Goal: Register for event/course

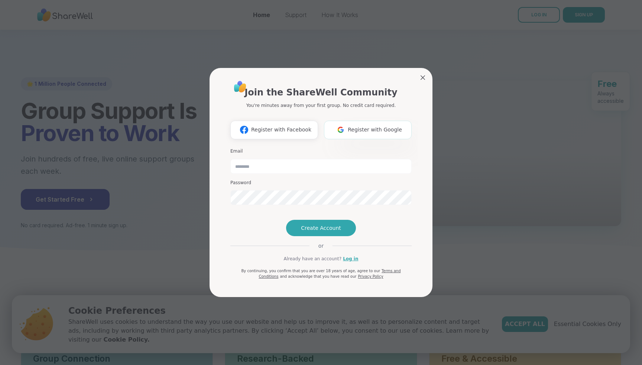
click at [354, 121] on button "Register with Google" at bounding box center [368, 130] width 88 height 19
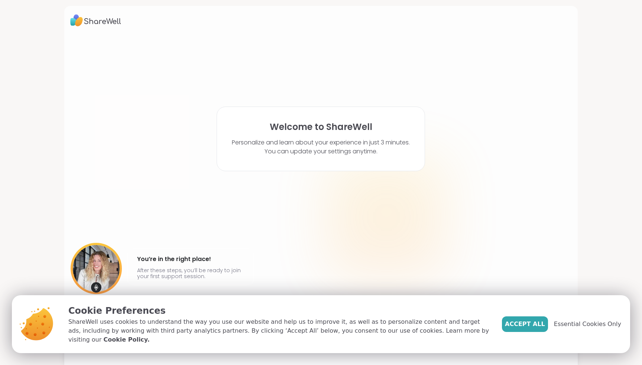
click at [537, 337] on div "Accept All Essential Cookies Only" at bounding box center [561, 324] width 119 height 40
click at [537, 329] on span "Accept All" at bounding box center [525, 324] width 40 height 9
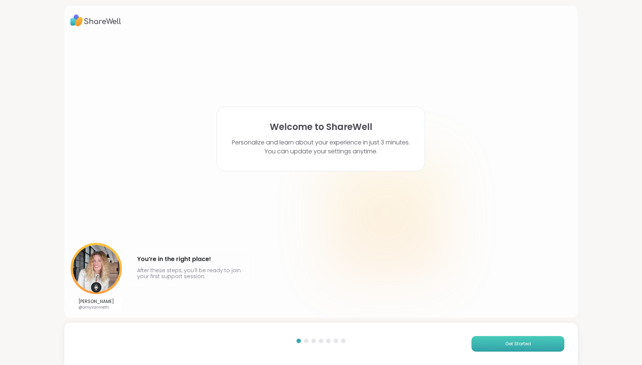
click at [519, 348] on button "Get Started" at bounding box center [518, 344] width 93 height 16
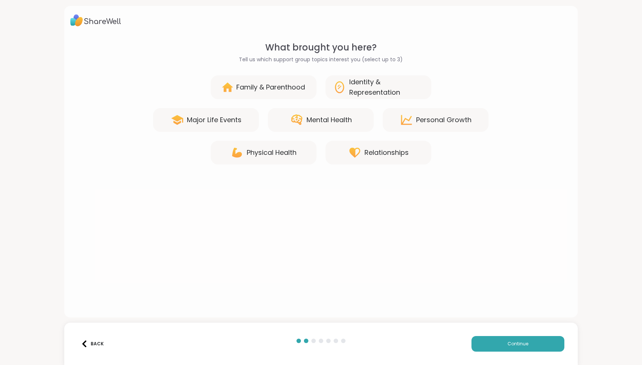
click at [346, 119] on div "Mental Health" at bounding box center [329, 120] width 45 height 10
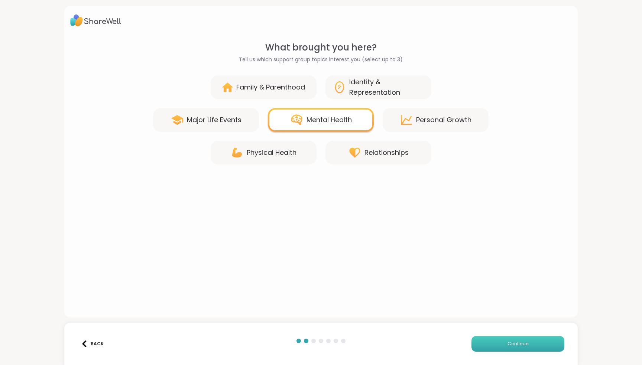
click at [520, 349] on button "Continue" at bounding box center [518, 344] width 93 height 16
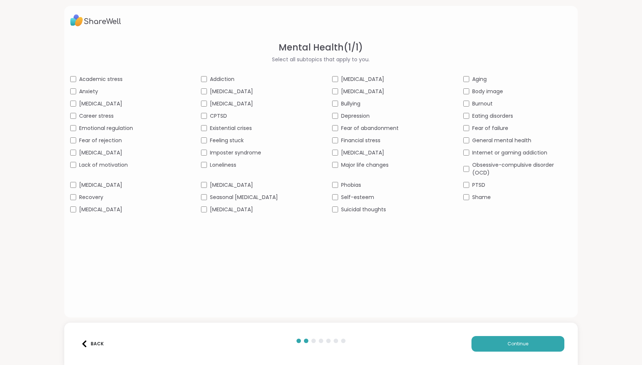
click at [215, 115] on span "CPTSD" at bounding box center [218, 116] width 17 height 8
click at [116, 184] on div "[MEDICAL_DATA]" at bounding box center [124, 185] width 109 height 8
click at [355, 106] on span "Bullying" at bounding box center [350, 104] width 19 height 8
click at [360, 119] on span "Depression" at bounding box center [355, 116] width 29 height 8
click at [223, 94] on span "[MEDICAL_DATA]" at bounding box center [231, 92] width 43 height 8
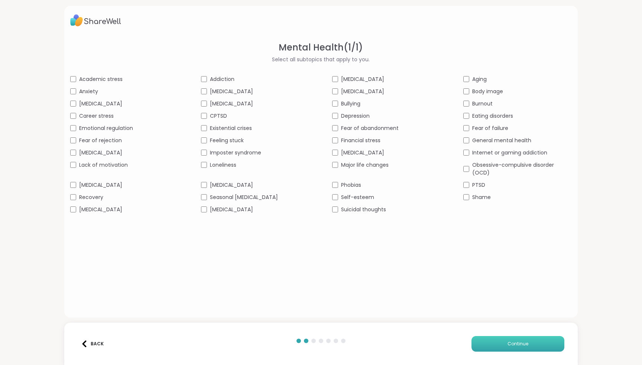
click at [501, 342] on button "Continue" at bounding box center [518, 344] width 93 height 16
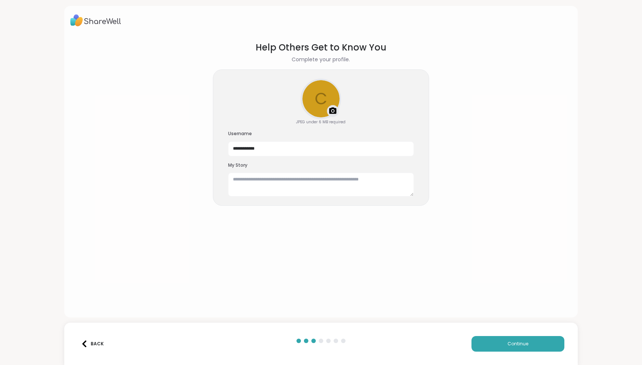
click at [495, 353] on div "Back Continue" at bounding box center [321, 344] width 514 height 42
click at [496, 348] on button "Continue" at bounding box center [518, 344] width 93 height 16
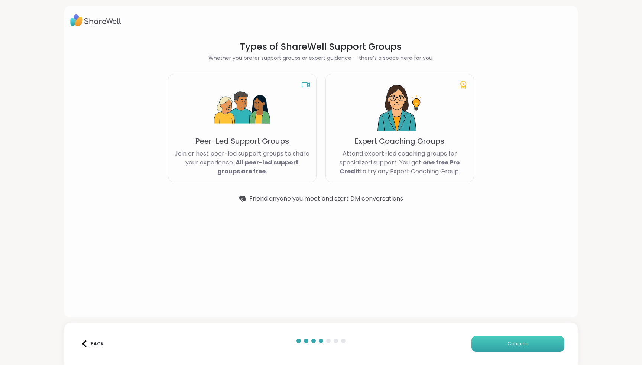
click at [496, 348] on button "Continue" at bounding box center [518, 344] width 93 height 16
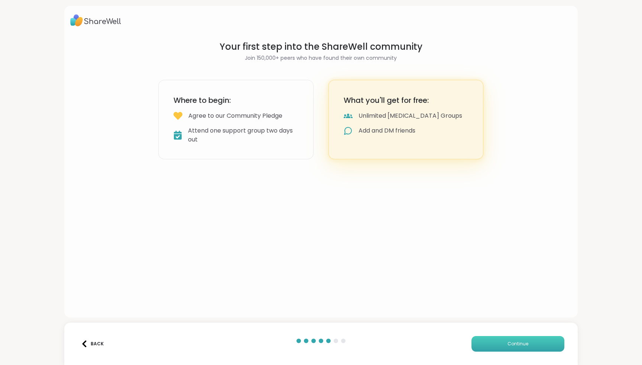
click at [496, 348] on button "Continue" at bounding box center [518, 344] width 93 height 16
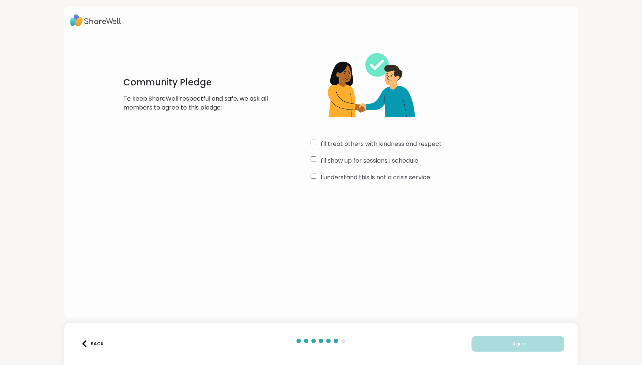
click at [356, 175] on label "I understand this is not a crisis service" at bounding box center [376, 177] width 110 height 9
click at [354, 160] on label "I'll show up for sessions I schedule" at bounding box center [370, 160] width 98 height 9
click at [359, 135] on div "I'll treat others with kindness and respect I'll show up for sessions I schedul…" at bounding box center [422, 112] width 223 height 143
click at [359, 143] on label "I'll treat others with kindness and respect" at bounding box center [381, 144] width 121 height 9
click at [503, 344] on button "I Agree" at bounding box center [518, 344] width 93 height 16
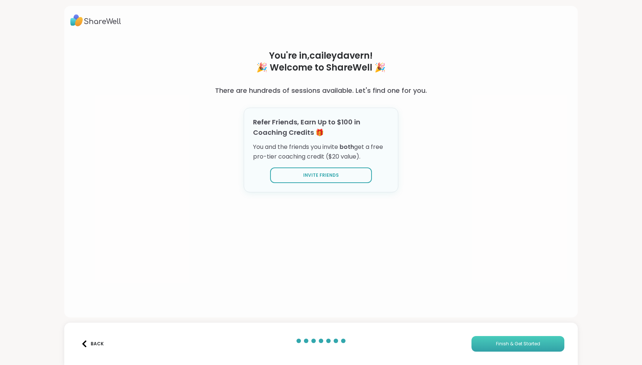
click at [503, 345] on span "Finish & Get Started" at bounding box center [518, 344] width 44 height 7
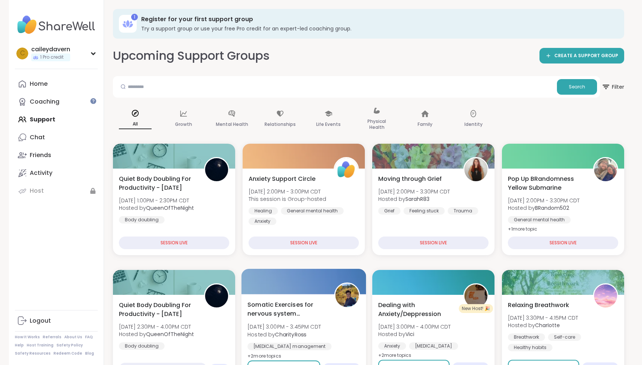
drag, startPoint x: 352, startPoint y: 134, endPoint x: 334, endPoint y: 299, distance: 166.3
click at [352, 134] on div "All Growth Mental Health Relationships Life Events Physical Health Family Ident…" at bounding box center [368, 119] width 511 height 37
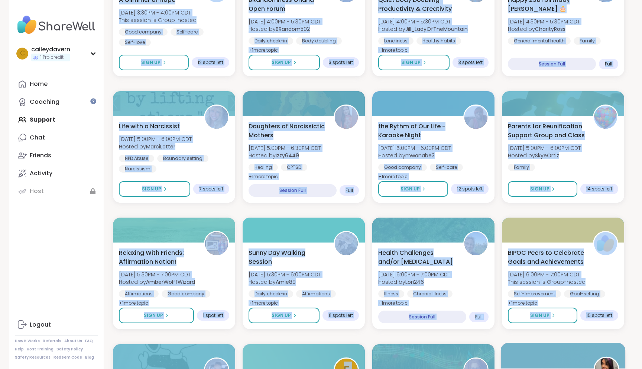
scroll to position [444, 0]
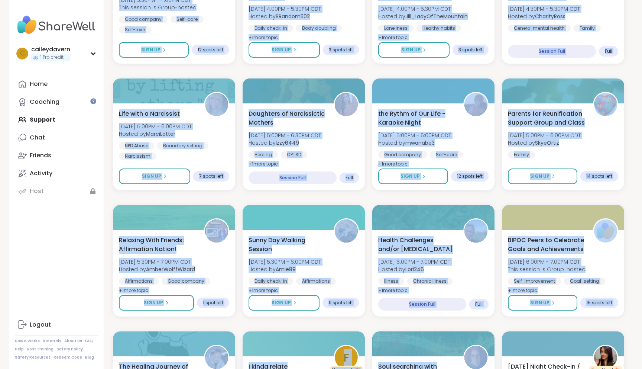
drag, startPoint x: 525, startPoint y: 130, endPoint x: 524, endPoint y: 329, distance: 199.2
click at [524, 329] on div "Search Filter All Growth Mental Health Relationships Life Events Physical Healt…" at bounding box center [368, 238] width 511 height 1213
click at [294, 204] on div "Quiet Body Doubling For Productivity - [DATE] [DATE] 1:00PM - 2:30PM CDT Hosted…" at bounding box center [368, 260] width 511 height 1122
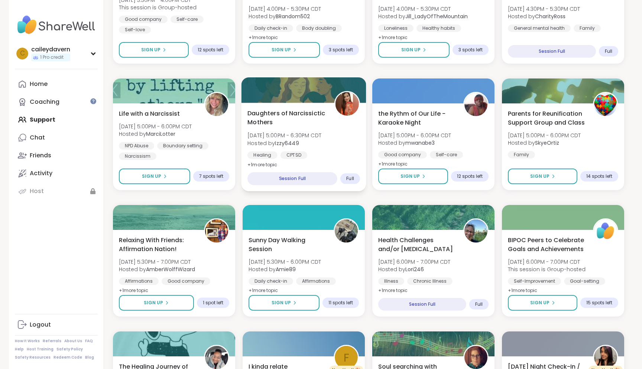
click at [320, 182] on div "Session Full" at bounding box center [293, 178] width 90 height 13
click at [310, 176] on div "Session Full" at bounding box center [293, 178] width 90 height 13
click at [352, 182] on div "Full" at bounding box center [350, 178] width 20 height 11
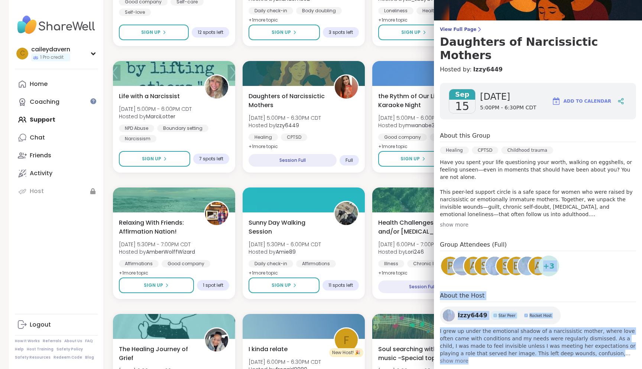
scroll to position [476, 0]
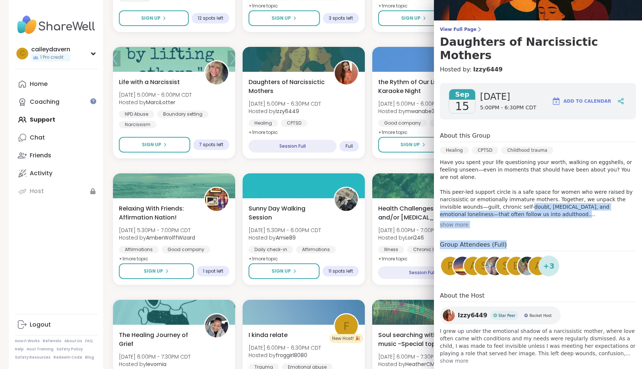
drag, startPoint x: 535, startPoint y: 270, endPoint x: 508, endPoint y: 184, distance: 90.1
click at [508, 184] on div "[DATE] [DATE] 5:00PM - 6:30PM CDT Add to Calendar About this Group Healing CPTS…" at bounding box center [538, 223] width 208 height 293
click at [508, 184] on p "Have you spent your life questioning your worth, walking on eggshells, or feeli…" at bounding box center [538, 187] width 196 height 59
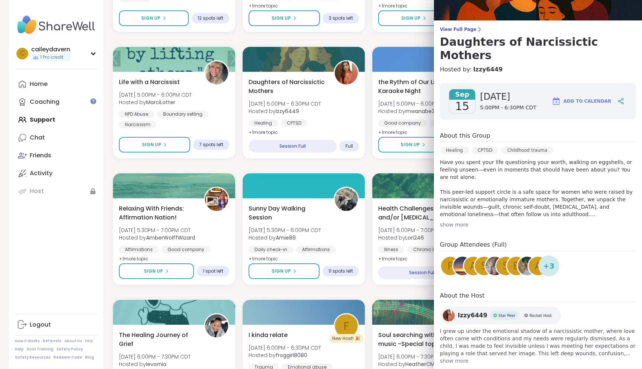
click at [454, 221] on div "show more" at bounding box center [538, 224] width 196 height 7
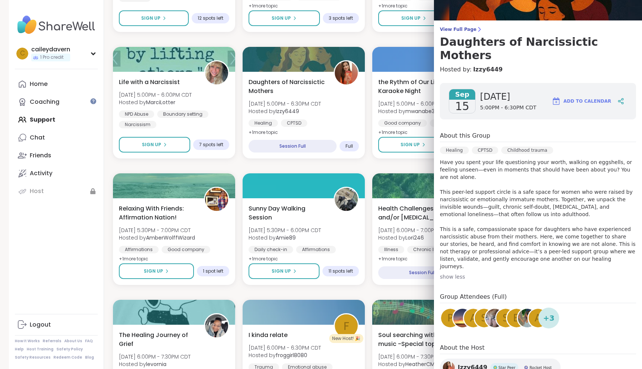
drag, startPoint x: 415, startPoint y: 189, endPoint x: 407, endPoint y: 167, distance: 23.4
click at [407, 167] on div "Quiet Body Doubling For Productivity - [DATE] [DATE] 1:00PM - 2:30PM CDT Hosted…" at bounding box center [368, 229] width 511 height 1122
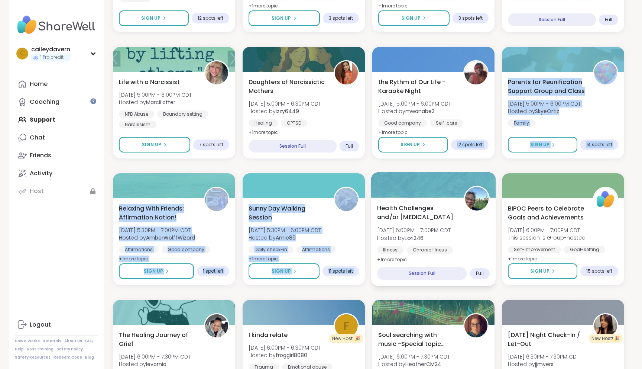
drag, startPoint x: 417, startPoint y: 161, endPoint x: 418, endPoint y: 268, distance: 106.7
click at [417, 172] on div "Quiet Body Doubling For Productivity - [DATE] [DATE] 1:00PM - 2:30PM CDT Hosted…" at bounding box center [368, 229] width 511 height 1122
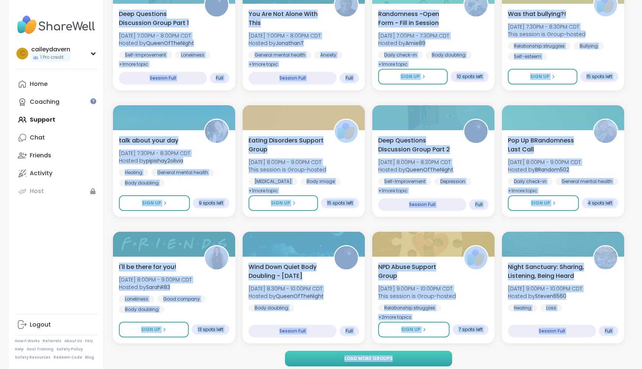
scroll to position [928, 0]
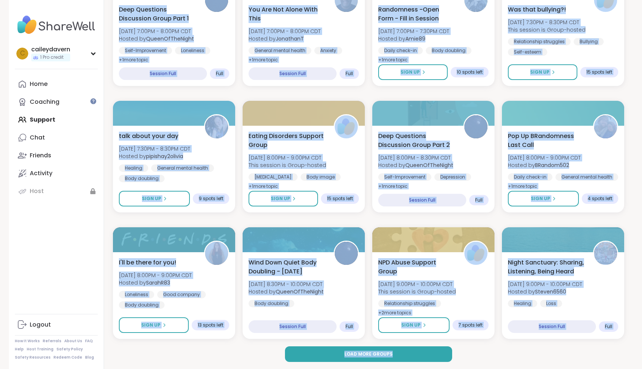
drag, startPoint x: 422, startPoint y: 351, endPoint x: 436, endPoint y: 368, distance: 22.2
click at [471, 355] on div "Load more groups" at bounding box center [368, 354] width 511 height 16
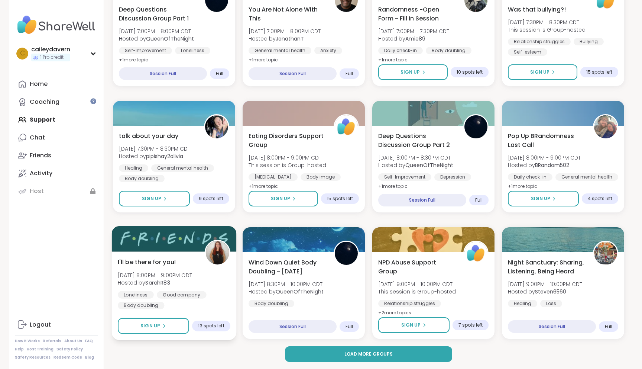
click at [217, 262] on img at bounding box center [217, 252] width 23 height 23
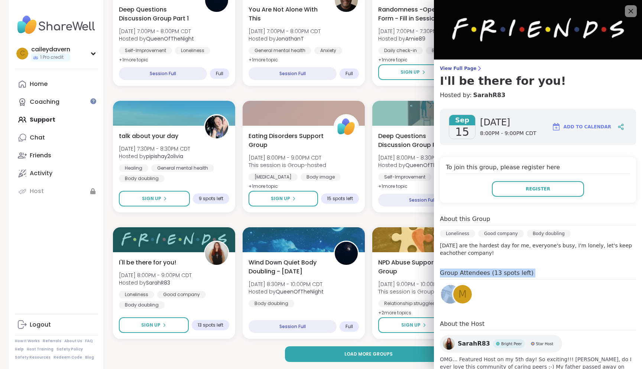
drag, startPoint x: 516, startPoint y: 264, endPoint x: 507, endPoint y: 368, distance: 104.8
click at [516, 282] on div "[DATE] [DATE] 8:00PM - 9:00PM CDT Add to Calendar To join this group, please re…" at bounding box center [538, 251] width 208 height 296
click at [524, 266] on div "[DATE] [DATE] 8:00PM - 9:00PM CDT Add to Calendar To join this group, please re…" at bounding box center [538, 251] width 208 height 296
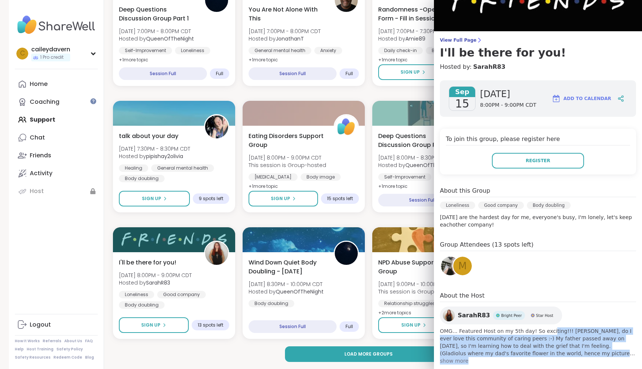
scroll to position [42, 0]
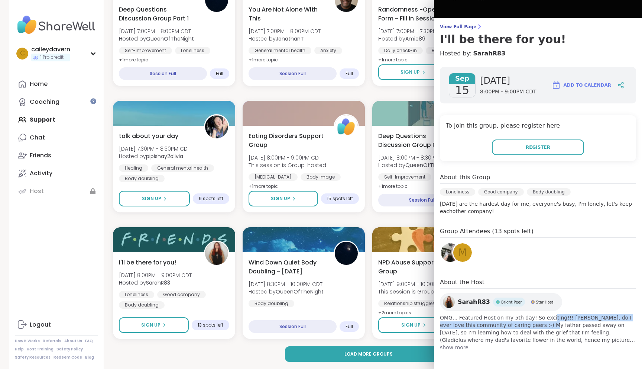
drag, startPoint x: 547, startPoint y: 359, endPoint x: 537, endPoint y: 324, distance: 36.0
click at [537, 324] on span "OMG... Featured Host on my 5th day! So exciting!!! [PERSON_NAME], do I ever lov…" at bounding box center [538, 329] width 196 height 30
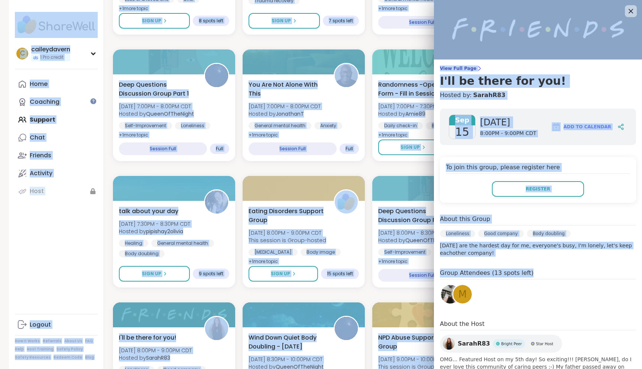
scroll to position [814, 0]
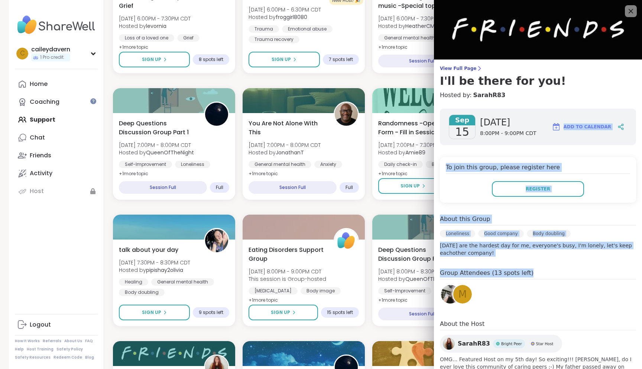
drag, startPoint x: 576, startPoint y: 228, endPoint x: 556, endPoint y: 119, distance: 111.2
click at [556, 119] on div "[DATE] [DATE] 8:00PM - 9:00PM CDT Add to Calendar To join this group, please re…" at bounding box center [538, 251] width 208 height 296
click at [552, 154] on div "[DATE] [DATE] 8:00PM - 9:00PM CDT Add to Calendar To join this group, please re…" at bounding box center [538, 251] width 208 height 296
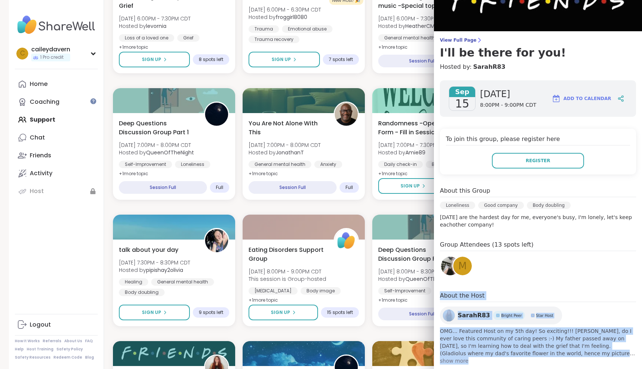
scroll to position [42, 0]
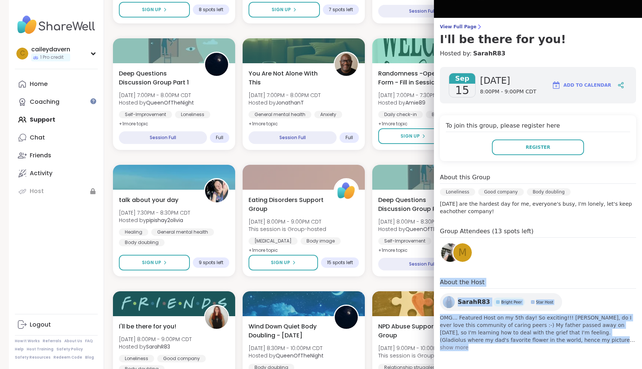
drag, startPoint x: 519, startPoint y: 292, endPoint x: 521, endPoint y: 349, distance: 56.5
click at [521, 350] on div "[DATE] [DATE] 8:00PM - 9:00PM CDT Add to Calendar To join this group, please re…" at bounding box center [538, 209] width 208 height 296
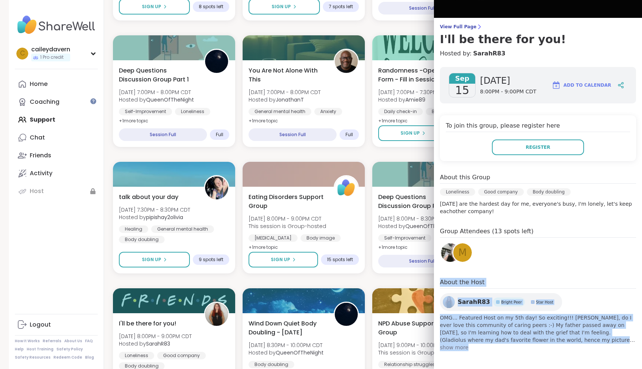
click at [521, 349] on span "show more" at bounding box center [538, 346] width 196 height 7
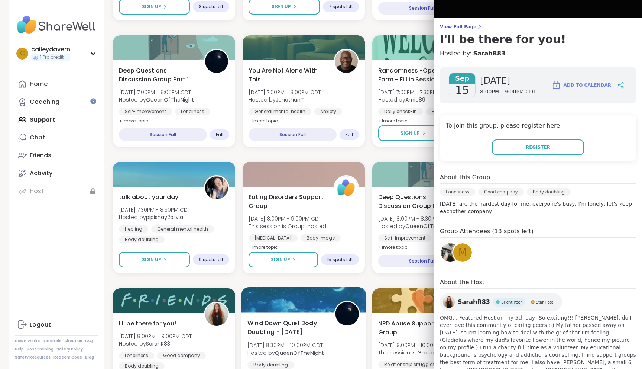
click at [365, 304] on div at bounding box center [304, 299] width 125 height 25
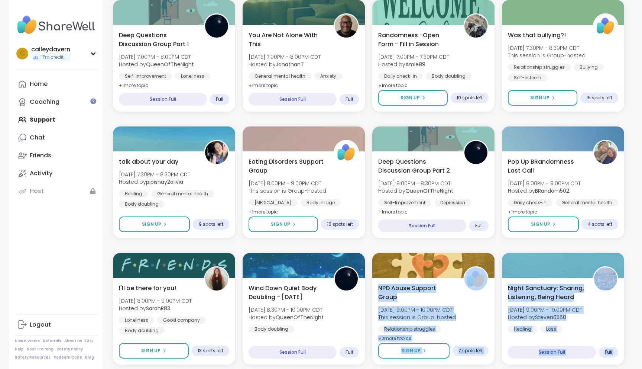
scroll to position [928, 0]
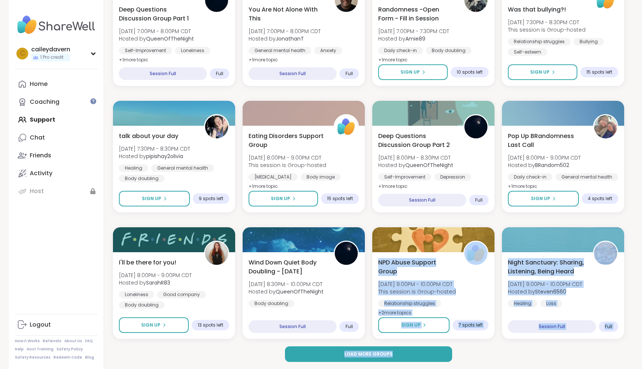
drag, startPoint x: 491, startPoint y: 288, endPoint x: 482, endPoint y: 363, distance: 75.6
click at [446, 359] on button "Load more groups" at bounding box center [369, 354] width 168 height 16
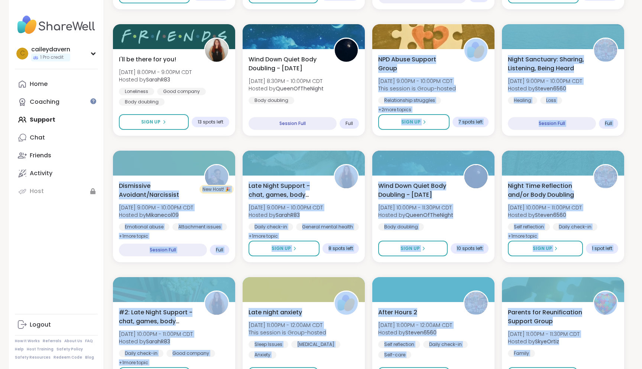
scroll to position [1135, 0]
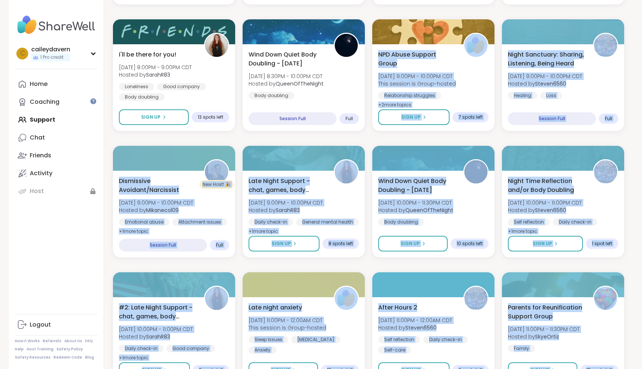
click at [426, 260] on div "Quiet Body Doubling For Productivity - [DATE] [DATE] 1:00PM - 2:30PM CDT Hosted…" at bounding box center [368, 138] width 511 height 2260
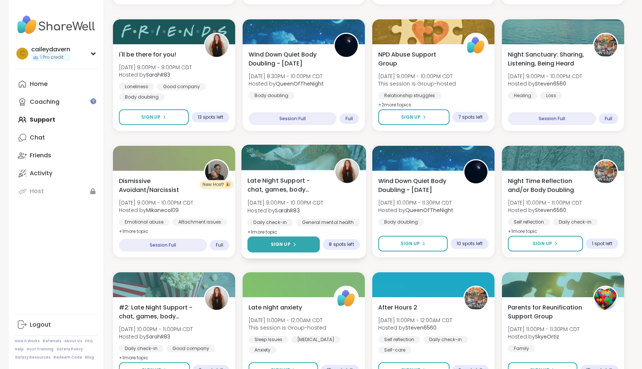
click at [300, 248] on button "Sign Up" at bounding box center [284, 244] width 72 height 16
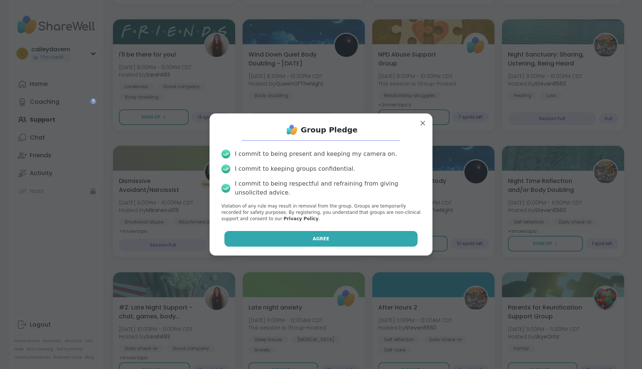
click at [302, 243] on button "Agree" at bounding box center [321, 239] width 194 height 16
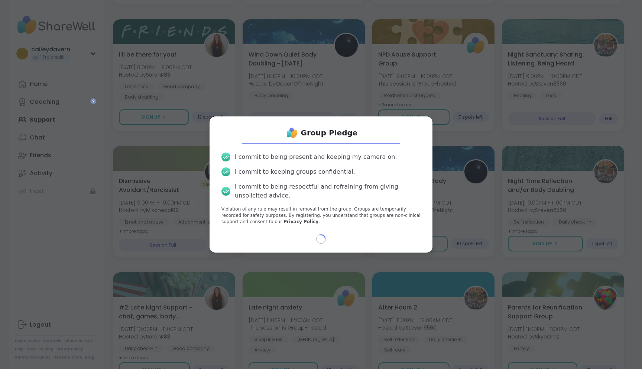
select select "**"
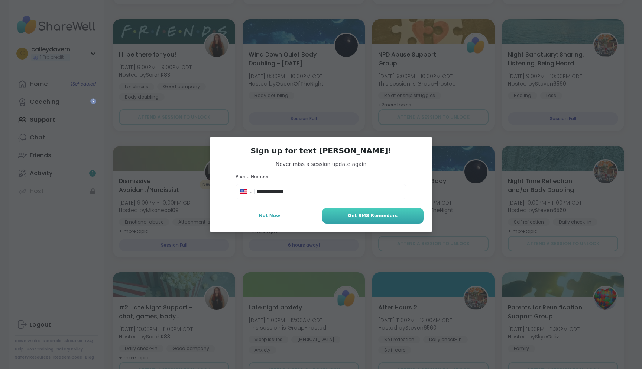
type input "**********"
click at [344, 219] on button "Get SMS Reminders" at bounding box center [372, 216] width 101 height 16
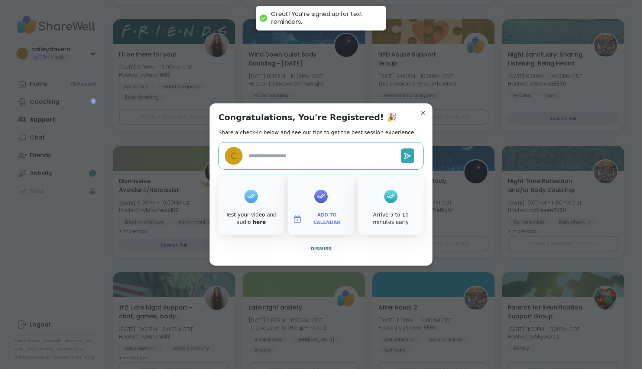
click at [323, 207] on div at bounding box center [320, 196] width 13 height 30
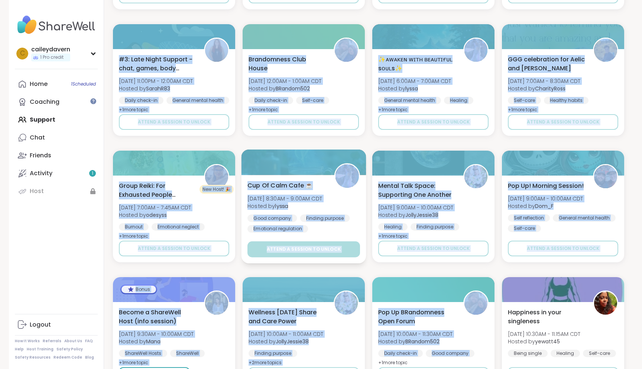
scroll to position [1516, 0]
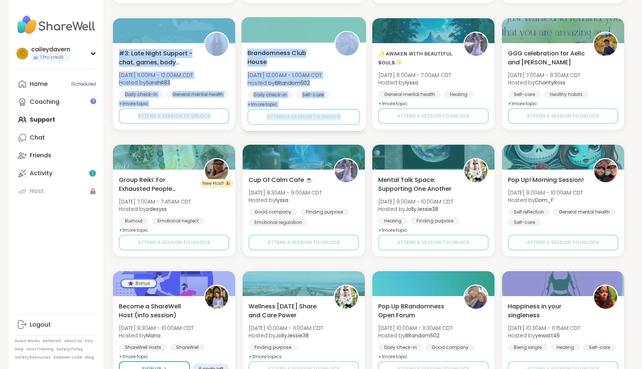
drag, startPoint x: 358, startPoint y: 265, endPoint x: 311, endPoint y: 127, distance: 145.3
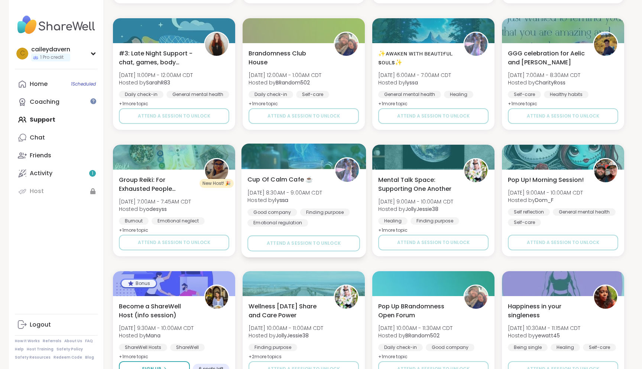
click at [311, 173] on div "Cup Of Calm Cafe ☕️ [DATE] 8:30AM - 9:00AM CDT Hosted by lyssa Good company Fin…" at bounding box center [304, 213] width 125 height 88
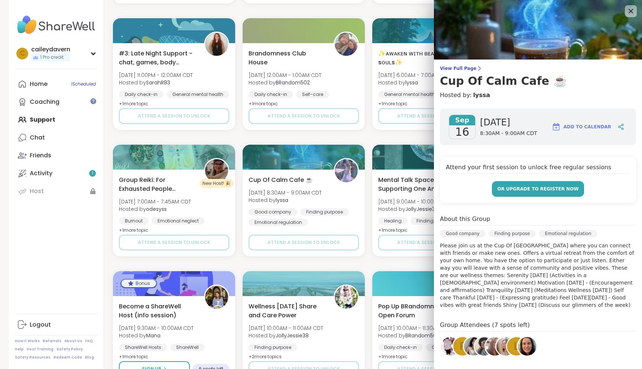
click at [520, 188] on span "or upgrade to register now" at bounding box center [537, 188] width 81 height 7
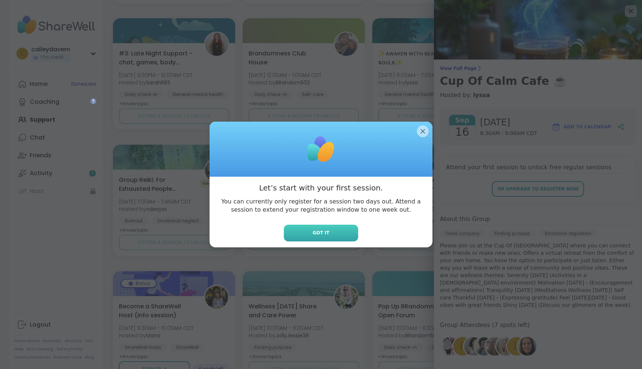
click at [352, 225] on button "Got it" at bounding box center [321, 232] width 74 height 17
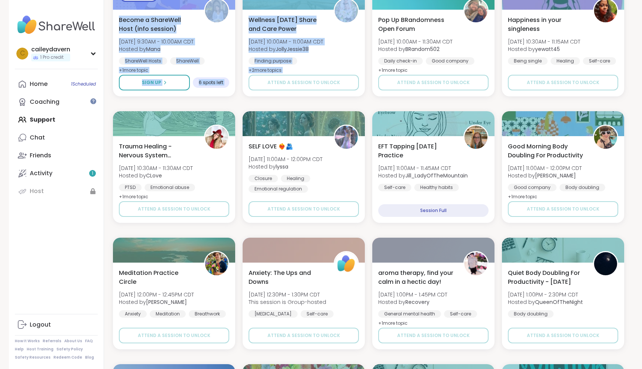
scroll to position [1692, 0]
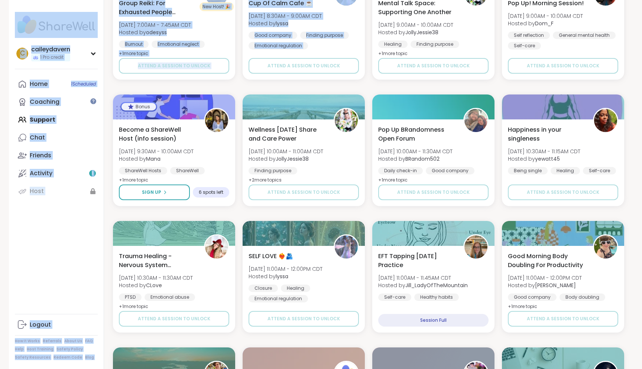
drag, startPoint x: 321, startPoint y: 260, endPoint x: 350, endPoint y: -46, distance: 307.6
click at [58, 166] on link "Activity 1" at bounding box center [56, 173] width 83 height 18
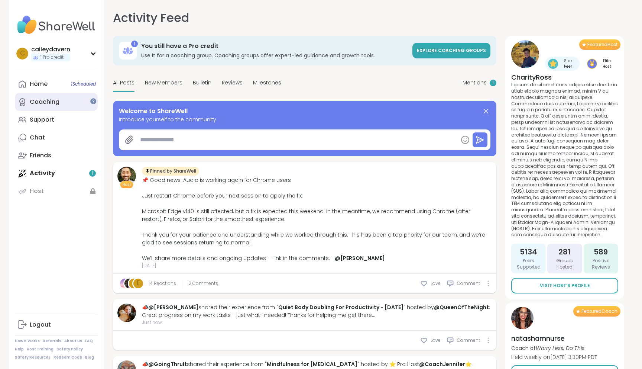
click at [52, 102] on div "Coaching" at bounding box center [45, 102] width 30 height 8
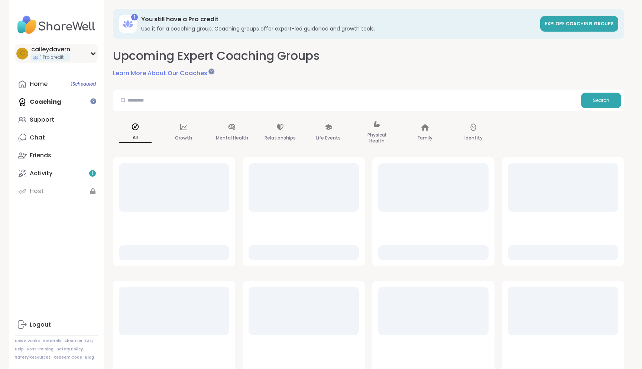
click at [49, 56] on span "1 Pro credit" at bounding box center [51, 57] width 23 height 6
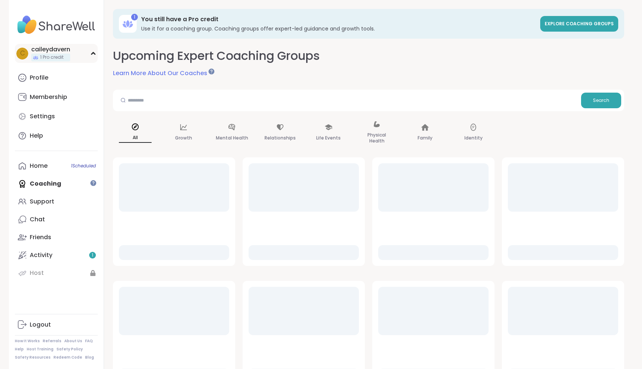
click at [52, 54] on span "1 Pro credit" at bounding box center [51, 57] width 23 height 6
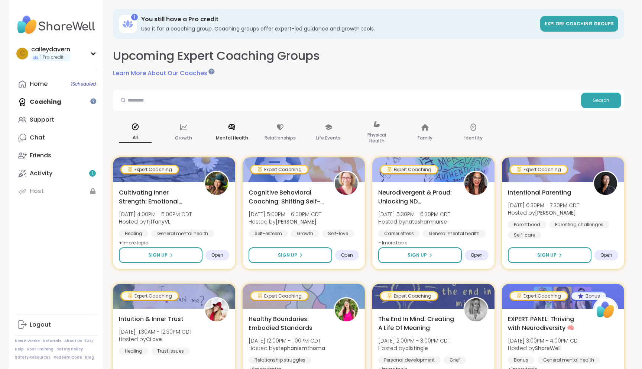
click at [243, 127] on div "Mental Health" at bounding box center [232, 132] width 45 height 37
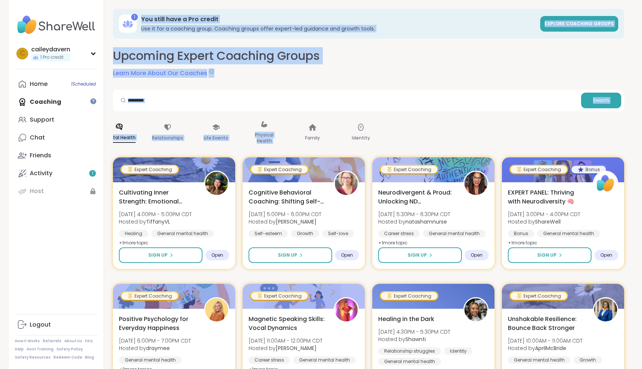
drag, startPoint x: 404, startPoint y: 139, endPoint x: 225, endPoint y: -46, distance: 257.6
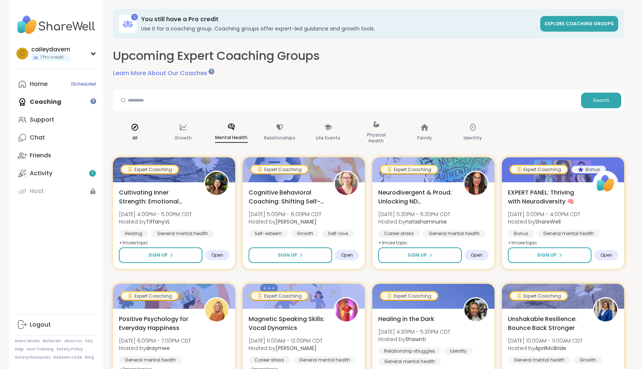
click at [131, 130] on div "All" at bounding box center [135, 132] width 45 height 37
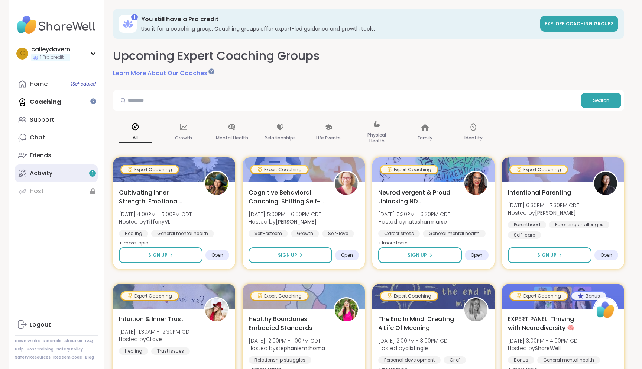
click at [51, 168] on link "Activity 1" at bounding box center [56, 173] width 83 height 18
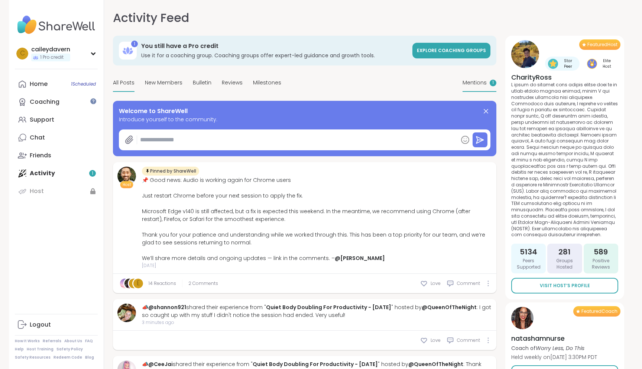
click at [475, 83] on span "Mentions" at bounding box center [475, 83] width 24 height 8
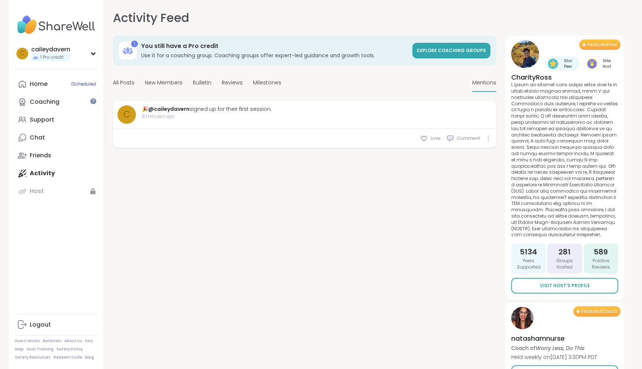
click at [383, 117] on div "c 🎉 @caileydavern signed up for their first session. 8 minutes ago" at bounding box center [304, 114] width 375 height 19
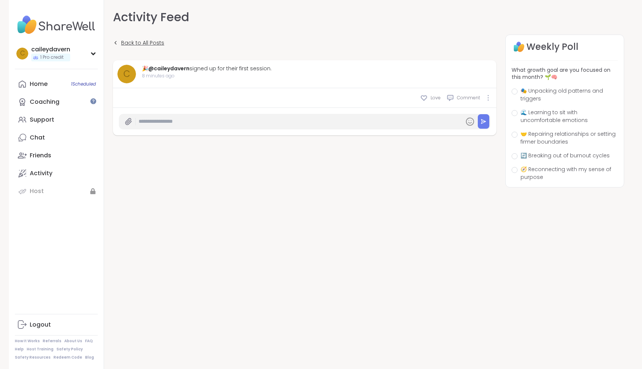
click at [135, 45] on span "Back to All Posts" at bounding box center [142, 43] width 43 height 8
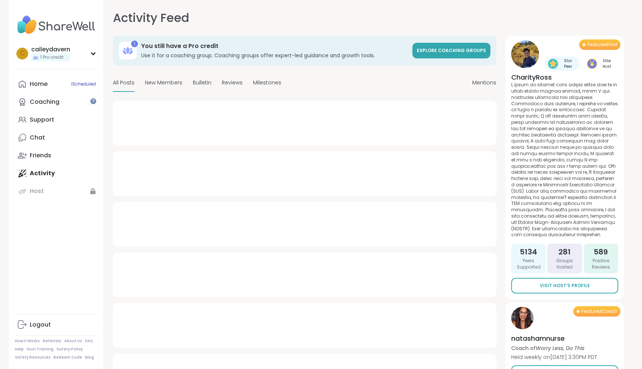
type textarea "*"
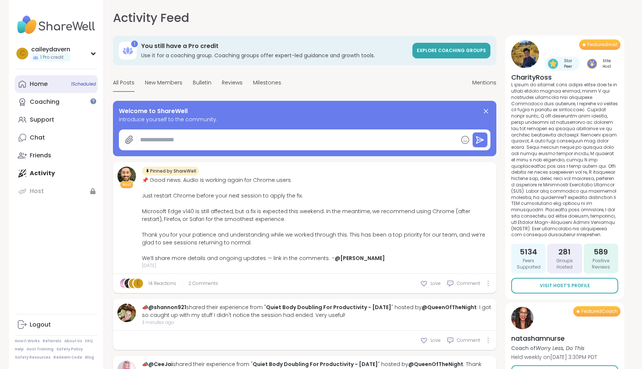
click at [61, 87] on link "Home 1 Scheduled" at bounding box center [56, 84] width 83 height 18
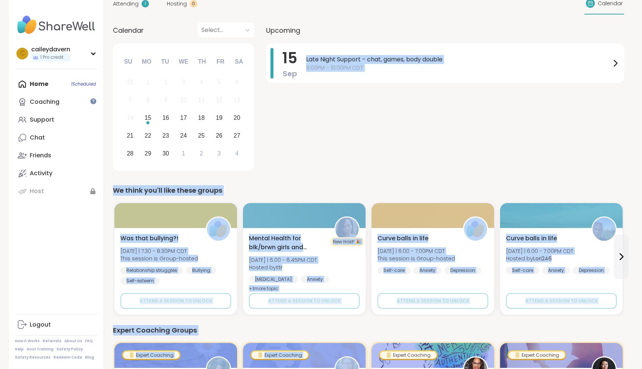
scroll to position [91, 0]
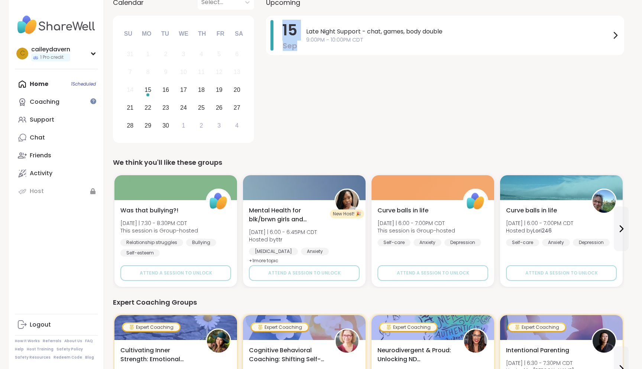
drag, startPoint x: 281, startPoint y: 230, endPoint x: 262, endPoint y: 86, distance: 145.5
click at [262, 86] on div "Calendar Select... Previous Month Next Month [DATE] Su Mo Tu We Th Fr Sa 31 1 2…" at bounding box center [368, 70] width 511 height 151
click at [270, 100] on div "[DATE] Late Night Support - chat, games, body double 9:00PM - 10:00PM CDT" at bounding box center [445, 81] width 358 height 130
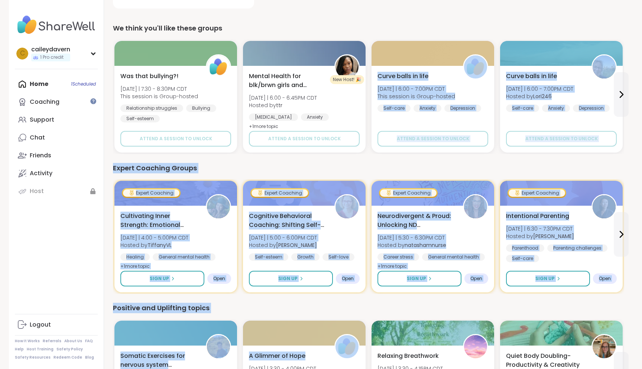
scroll to position [227, 0]
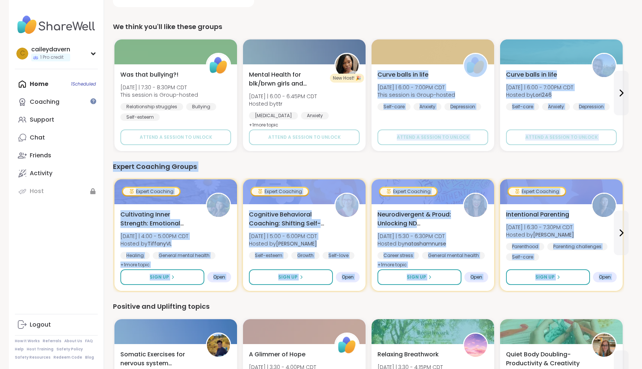
drag, startPoint x: 275, startPoint y: 295, endPoint x: 266, endPoint y: 297, distance: 8.4
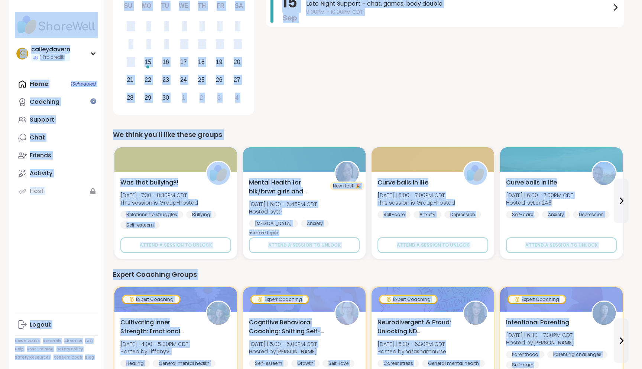
scroll to position [0, 0]
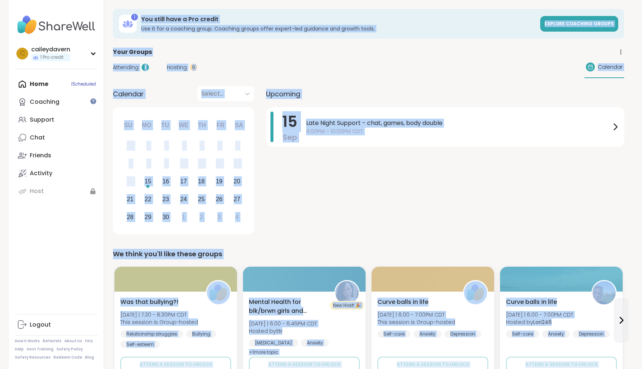
drag, startPoint x: 266, startPoint y: 297, endPoint x: 255, endPoint y: -46, distance: 344.0
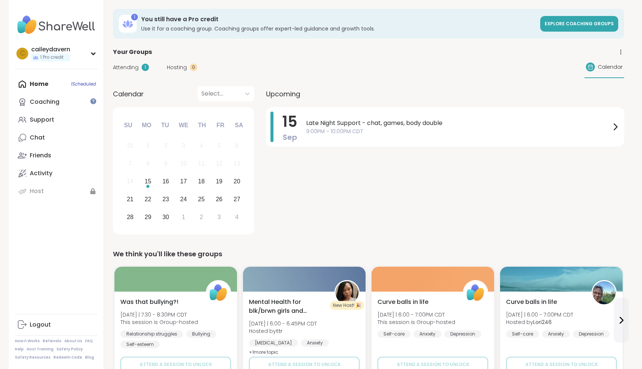
click at [315, 159] on div "[DATE] Late Night Support - chat, games, body double 9:00PM - 10:00PM CDT" at bounding box center [445, 172] width 358 height 130
